Goal: Find specific fact

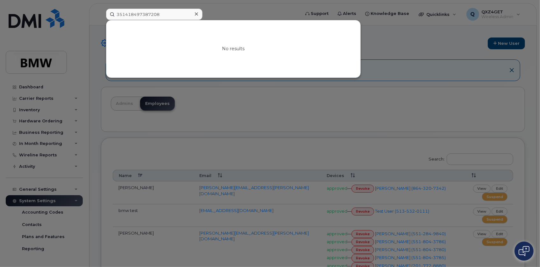
click at [197, 17] on div at bounding box center [196, 14] width 9 height 9
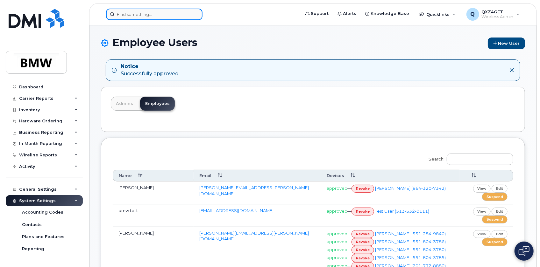
click at [129, 13] on input at bounding box center [154, 14] width 96 height 11
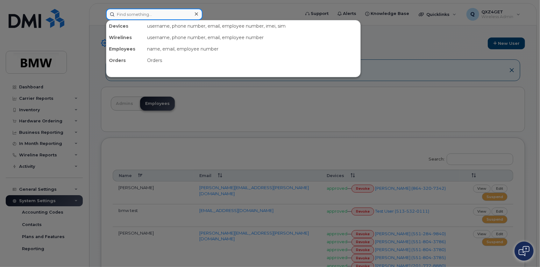
click at [135, 13] on input at bounding box center [154, 14] width 96 height 11
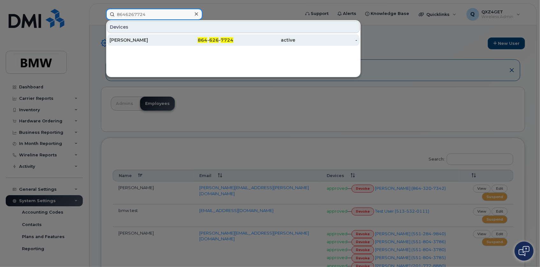
type input "8646267724"
click at [129, 38] on div "[PERSON_NAME]" at bounding box center [140, 40] width 62 height 6
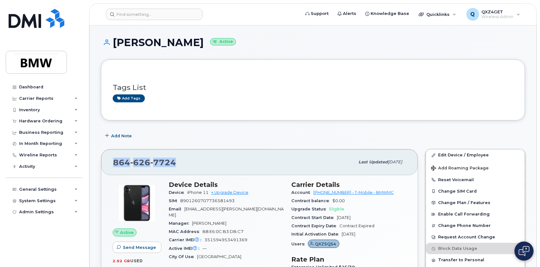
drag, startPoint x: 174, startPoint y: 159, endPoint x: 113, endPoint y: 160, distance: 60.5
click at [113, 160] on span "864 626 7724" at bounding box center [144, 163] width 63 height 10
copy span "864 626 7724"
